Goal: Transaction & Acquisition: Purchase product/service

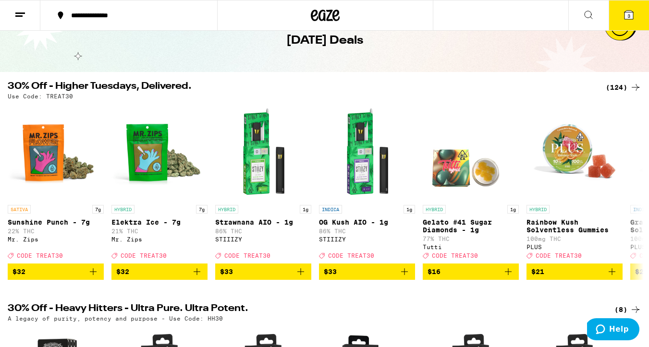
click at [619, 86] on div "(124)" at bounding box center [624, 88] width 36 height 12
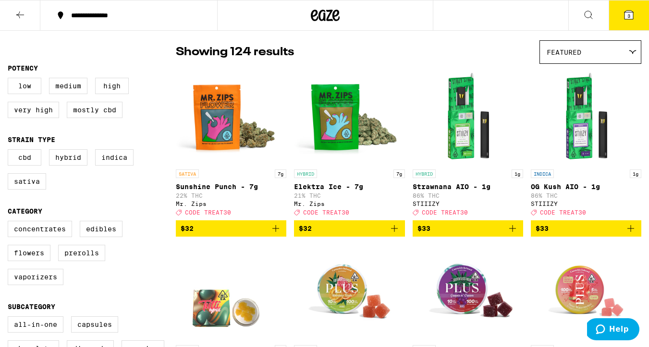
scroll to position [72, 0]
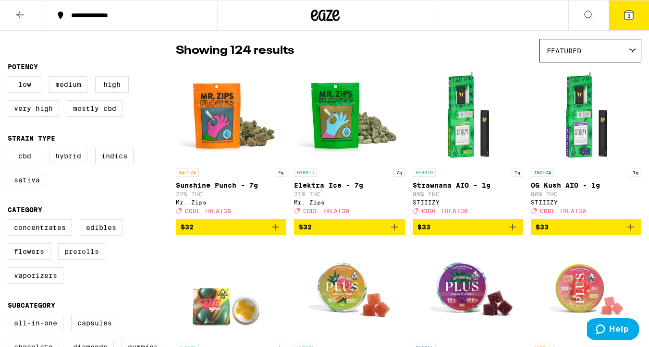
click at [91, 260] on label "Prerolls" at bounding box center [81, 251] width 47 height 16
click at [10, 221] on input "Prerolls" at bounding box center [10, 221] width 0 height 0
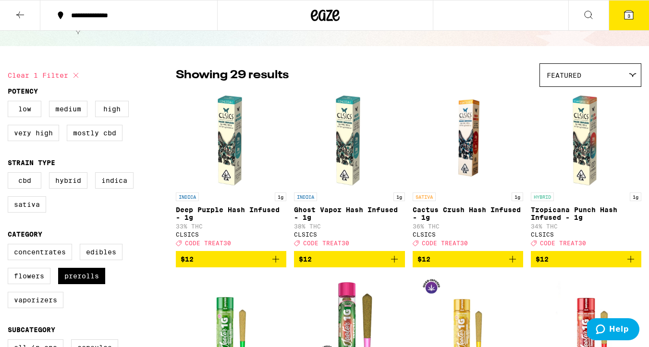
scroll to position [155, 0]
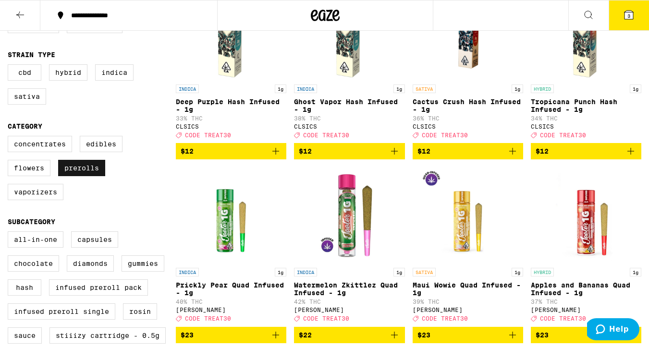
click at [89, 176] on label "Prerolls" at bounding box center [81, 168] width 47 height 16
click at [10, 138] on input "Prerolls" at bounding box center [10, 137] width 0 height 0
checkbox input "false"
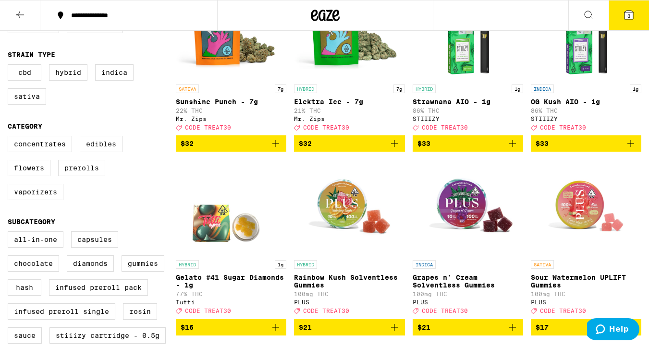
click at [108, 152] on label "Edibles" at bounding box center [101, 144] width 43 height 16
click at [10, 138] on input "Edibles" at bounding box center [10, 137] width 0 height 0
checkbox input "true"
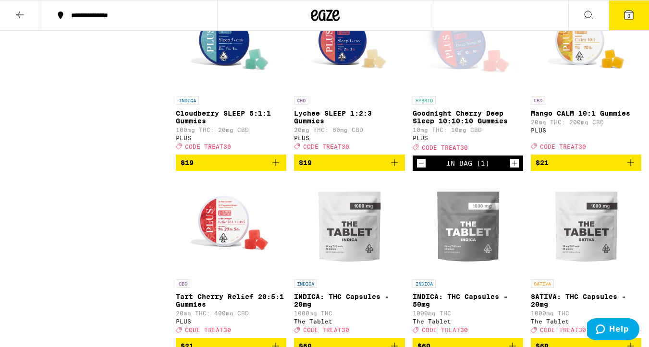
scroll to position [1237, 0]
